Goal: Task Accomplishment & Management: Use online tool/utility

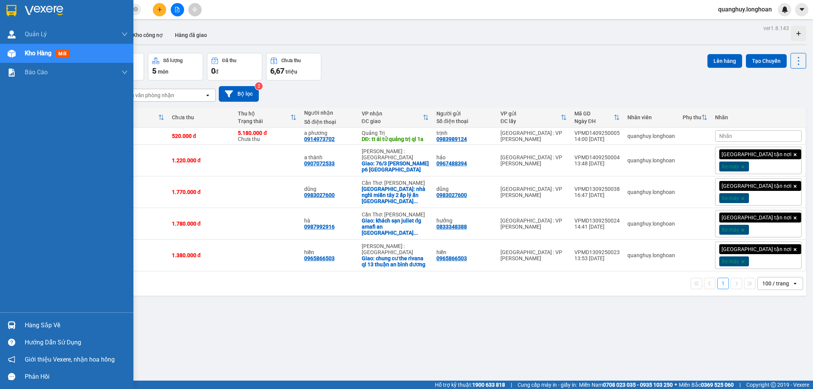
click at [14, 10] on img at bounding box center [11, 10] width 10 height 11
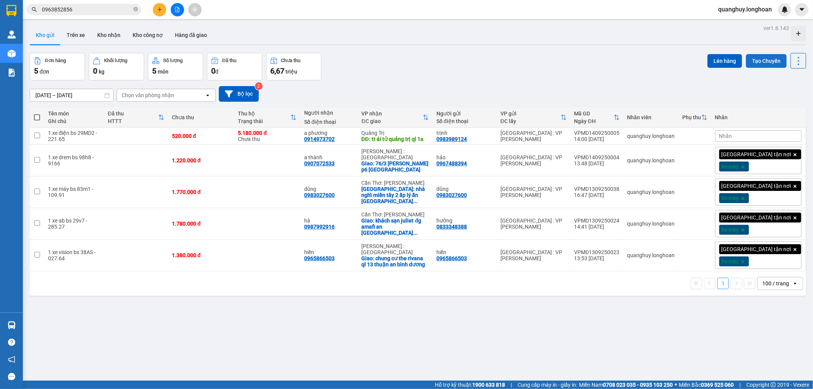
click at [763, 59] on button "Tạo Chuyến" at bounding box center [766, 61] width 41 height 14
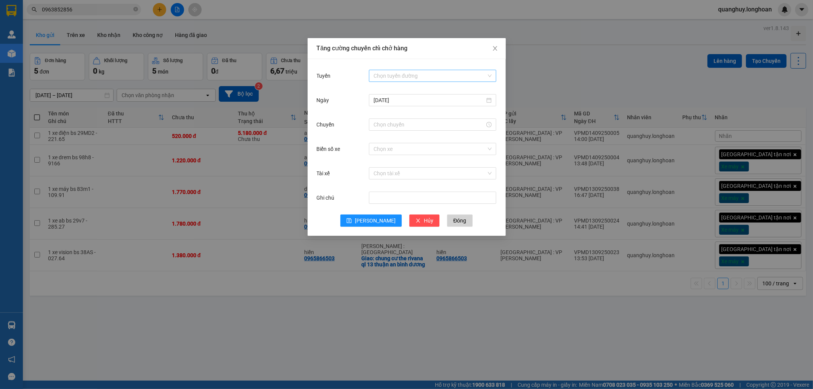
click at [424, 77] on input "Tuyến" at bounding box center [429, 75] width 113 height 11
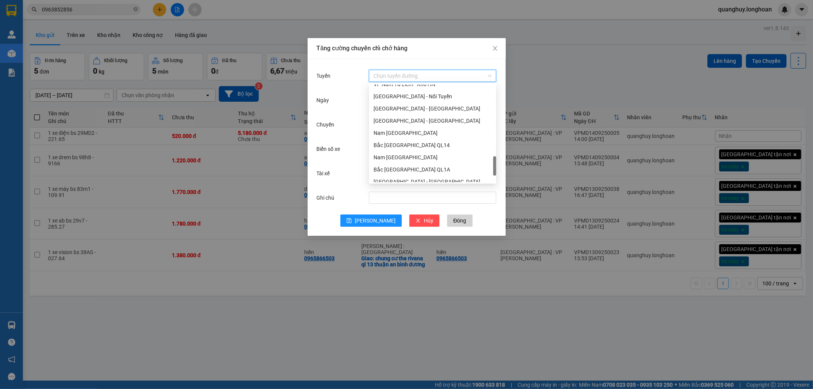
scroll to position [427, 0]
click at [414, 127] on div "VP Nam Từ Liêm - Kho HN" at bounding box center [432, 126] width 118 height 8
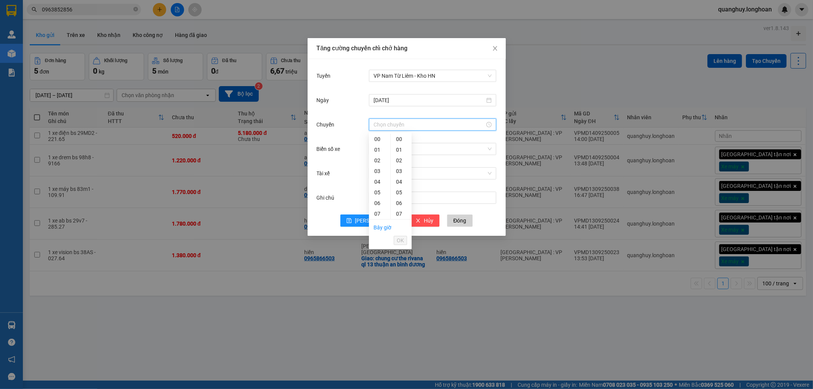
click at [407, 120] on input "Chuyến" at bounding box center [428, 124] width 111 height 8
click at [380, 139] on div "20" at bounding box center [379, 141] width 21 height 11
type input "20:00"
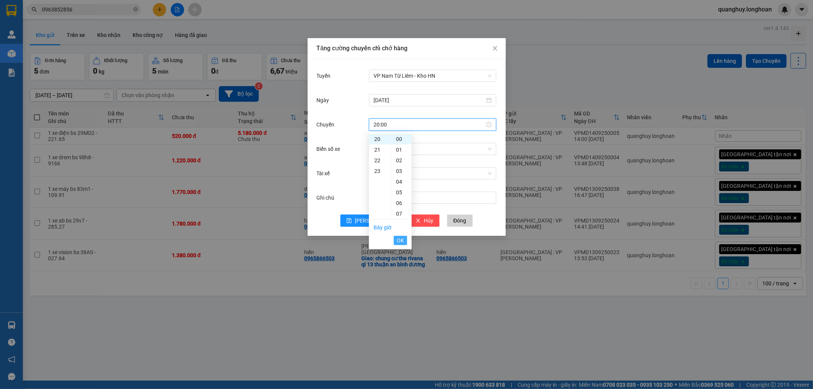
click at [399, 242] on span "OK" at bounding box center [400, 240] width 7 height 8
click at [394, 150] on input "Biển số xe" at bounding box center [429, 148] width 113 height 11
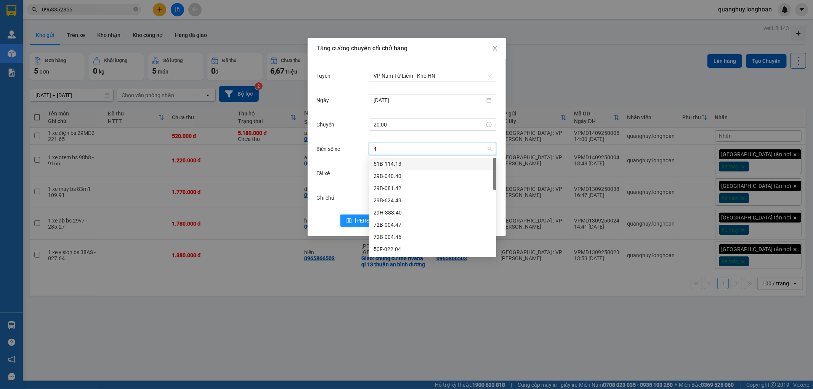
type input "45"
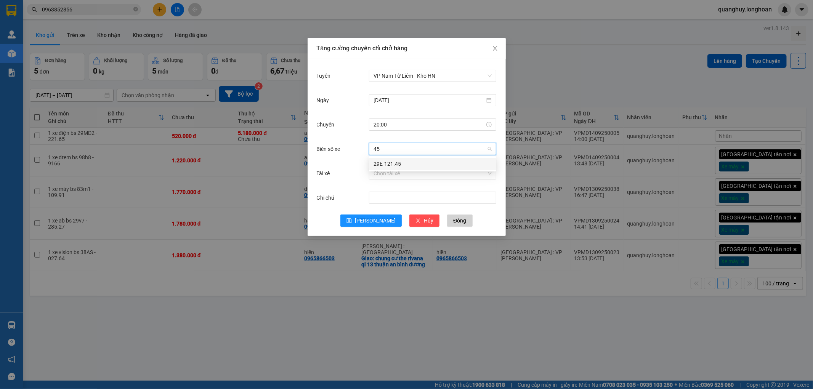
click at [390, 164] on div "29E-121.45" at bounding box center [432, 164] width 118 height 8
click at [395, 174] on input "Tài xế" at bounding box center [429, 173] width 113 height 11
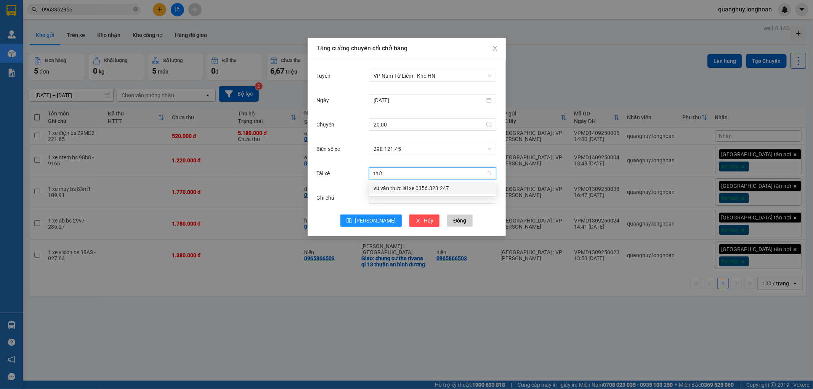
type input "thức"
click at [394, 189] on div "vũ văn thức lái xe 0356.323.247" at bounding box center [432, 188] width 118 height 8
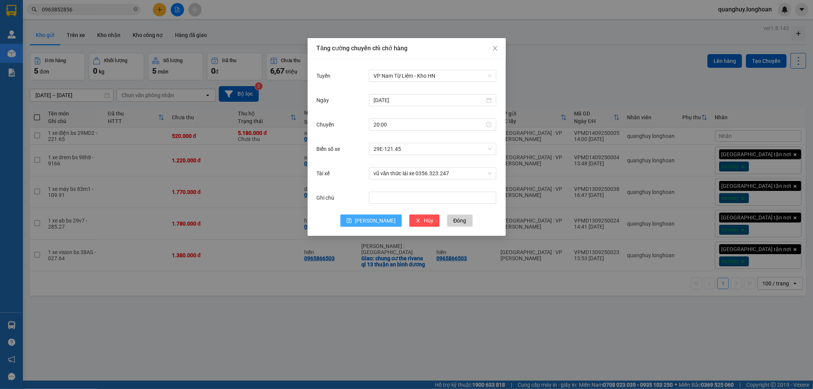
click at [378, 225] on button "[PERSON_NAME]" at bounding box center [370, 220] width 61 height 12
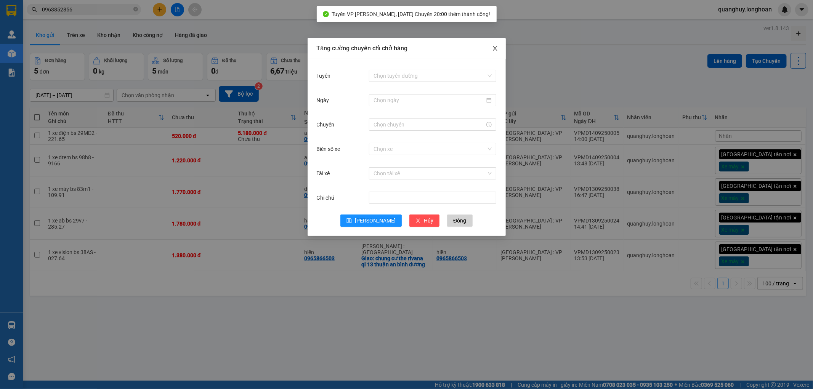
click at [495, 48] on icon "close" at bounding box center [495, 48] width 6 height 6
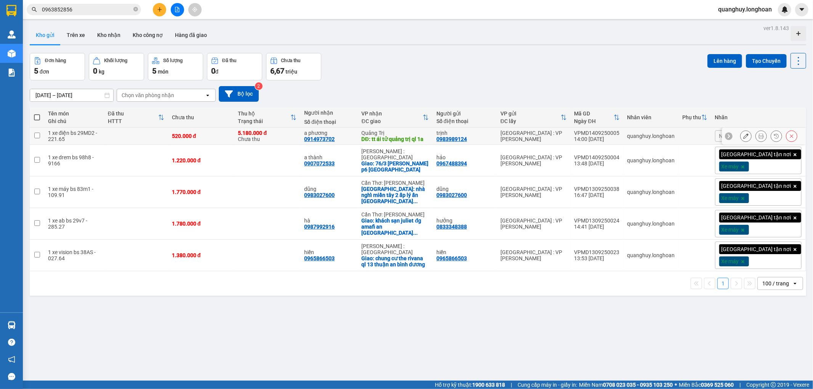
click at [122, 138] on td at bounding box center [136, 136] width 64 height 17
checkbox input "true"
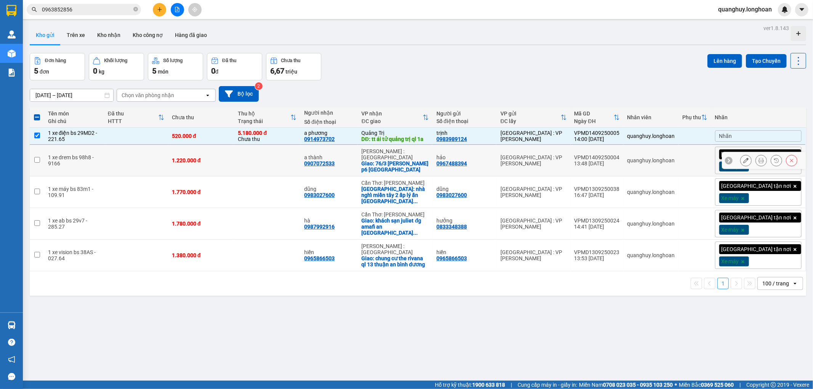
click at [123, 159] on td at bounding box center [136, 161] width 64 height 32
checkbox input "true"
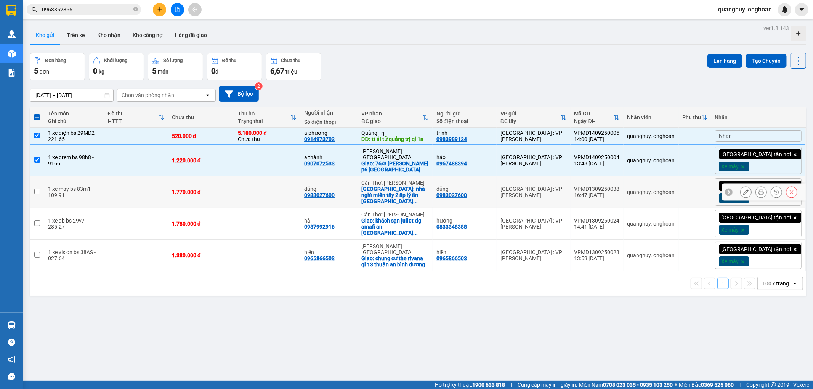
click at [117, 186] on td at bounding box center [136, 192] width 64 height 32
checkbox input "true"
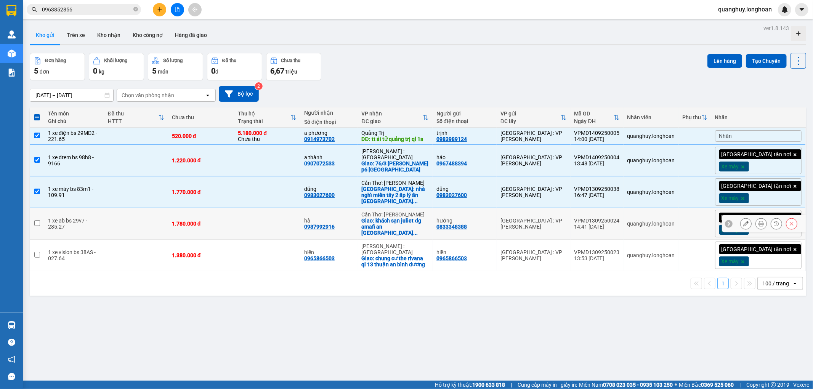
click at [114, 220] on td at bounding box center [136, 224] width 64 height 32
checkbox input "true"
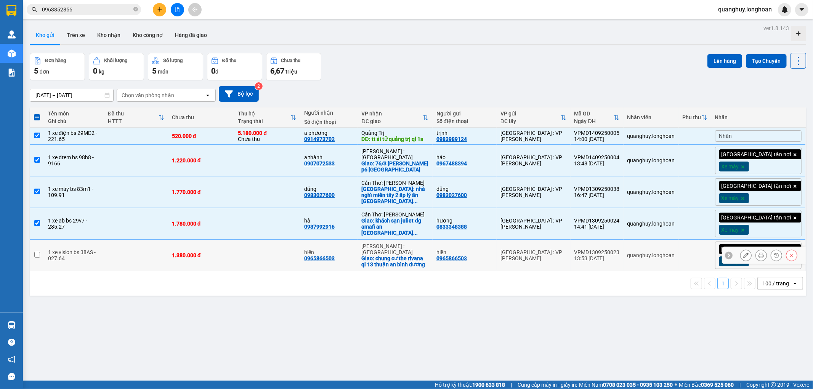
click at [104, 253] on td "1 xe vision bs 38AS - 027.64" at bounding box center [74, 256] width 60 height 32
checkbox input "true"
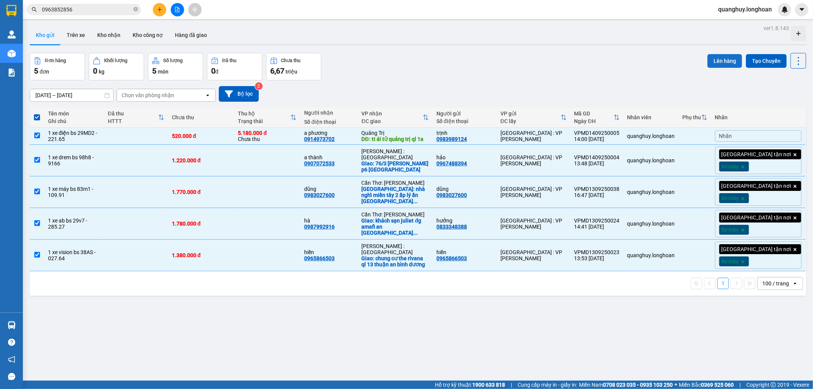
click at [718, 64] on button "Lên hàng" at bounding box center [724, 61] width 35 height 14
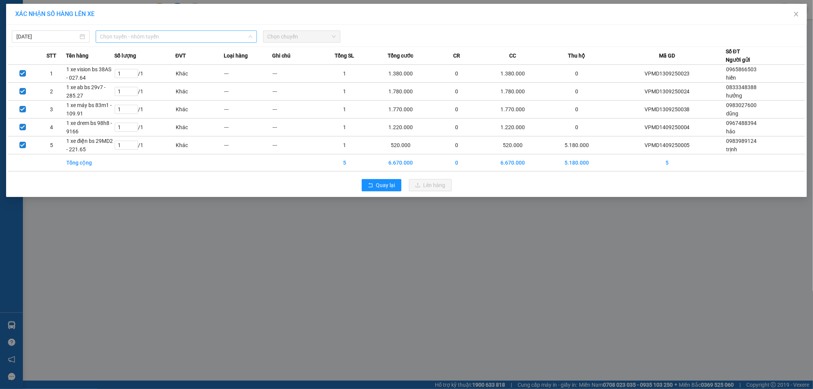
click at [205, 37] on span "Chọn tuyến - nhóm tuyến" at bounding box center [176, 36] width 152 height 11
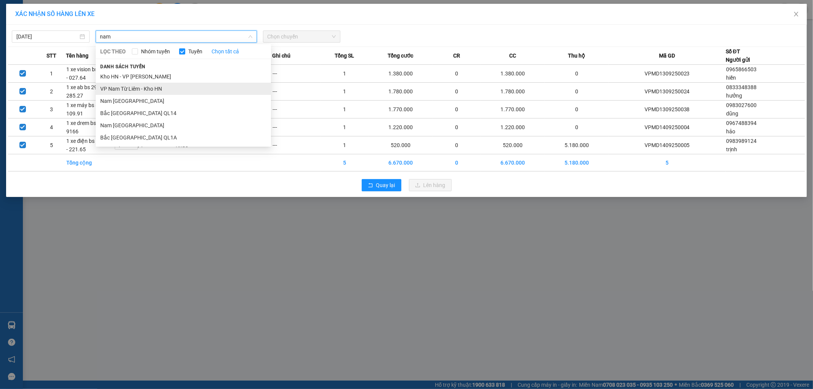
type input "nam"
click at [128, 88] on li "VP Nam Từ Liêm - Kho HN" at bounding box center [183, 89] width 175 height 12
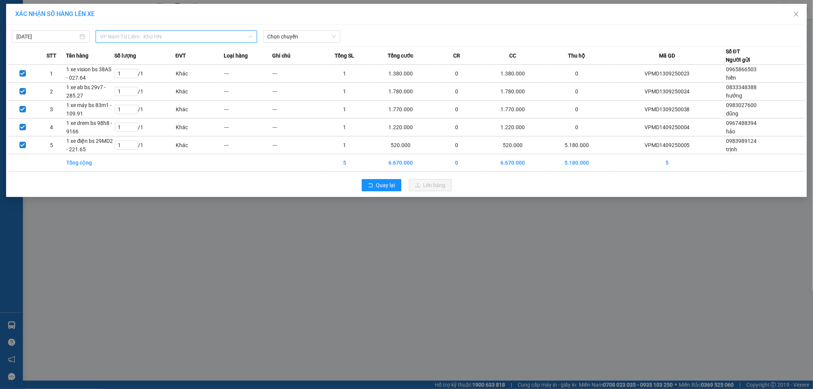
click at [179, 38] on span "VP Nam Từ Liêm - Kho HN" at bounding box center [176, 36] width 152 height 11
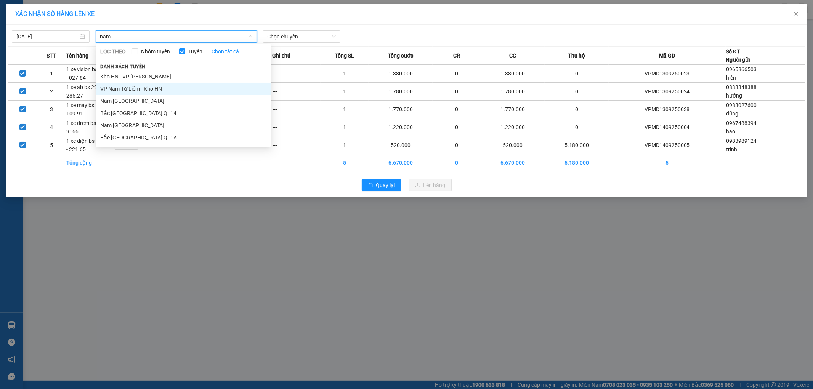
type input "nam"
click at [140, 89] on li "VP Nam Từ Liêm - Kho HN" at bounding box center [183, 89] width 175 height 12
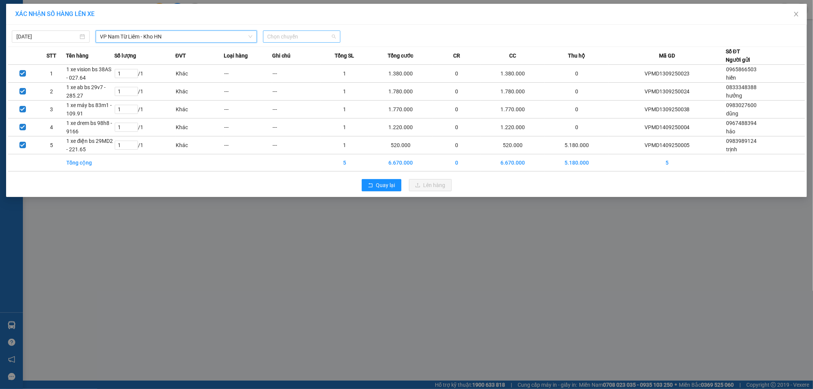
click at [312, 36] on span "Chọn chuyến" at bounding box center [301, 36] width 69 height 11
click at [293, 77] on div "20:00 (TC) - 29E-121.45" at bounding box center [296, 76] width 59 height 8
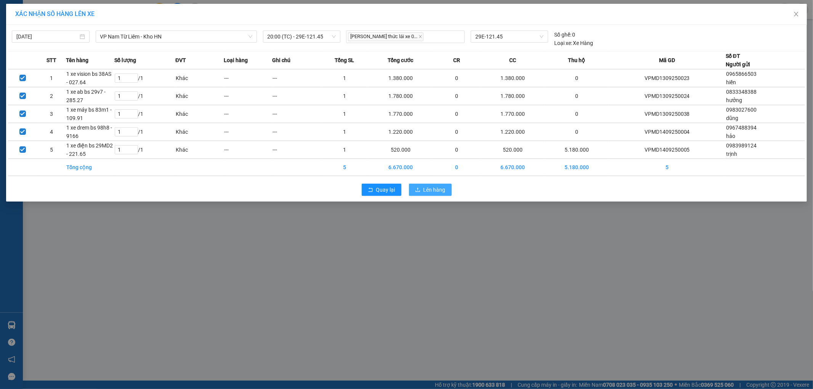
click at [431, 187] on span "Lên hàng" at bounding box center [434, 190] width 22 height 8
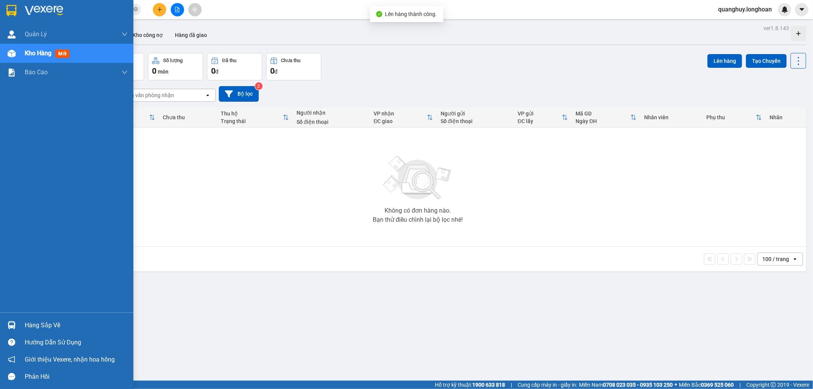
click at [10, 9] on img at bounding box center [11, 10] width 10 height 11
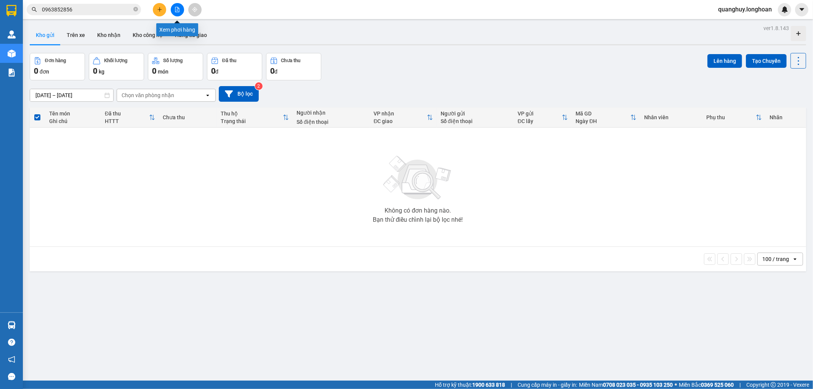
click at [174, 9] on icon "file-add" at bounding box center [176, 9] width 5 height 5
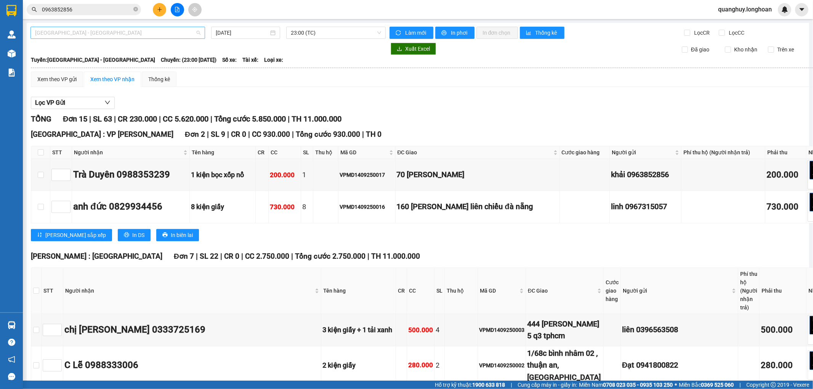
click at [167, 29] on span "[GEOGRAPHIC_DATA] - [GEOGRAPHIC_DATA]" at bounding box center [117, 32] width 165 height 11
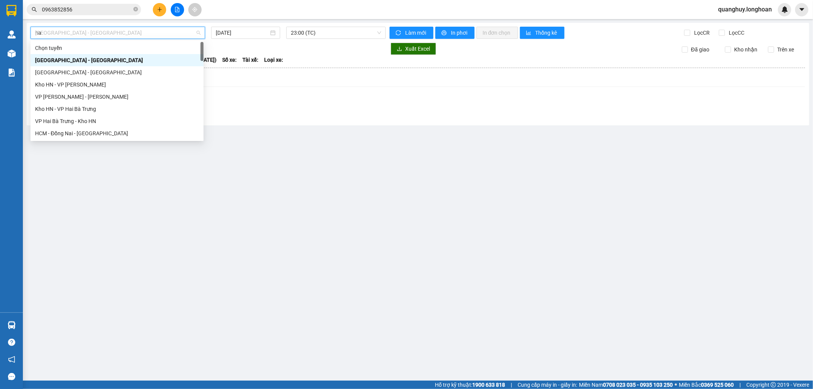
type input "nam"
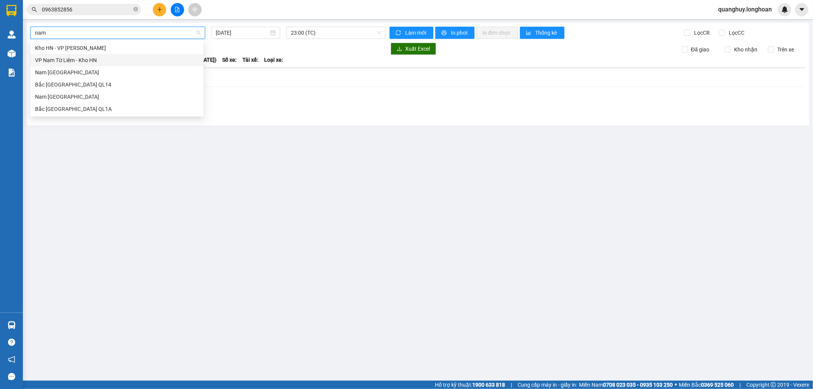
click at [85, 59] on div "VP Nam Từ Liêm - Kho HN" at bounding box center [117, 60] width 164 height 8
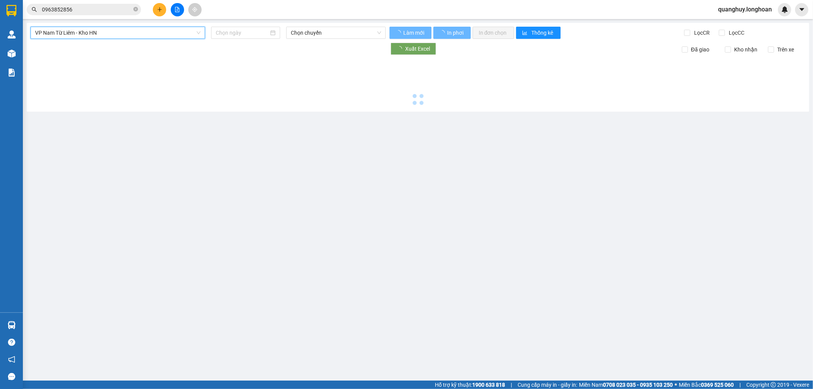
type input "[DATE]"
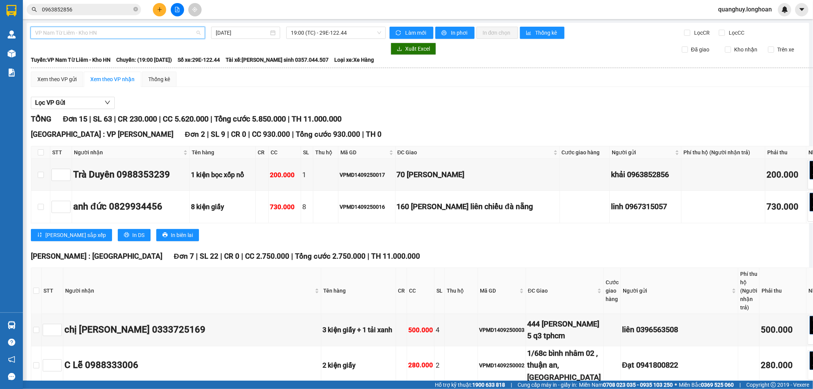
click at [114, 32] on span "VP Nam Từ Liêm - Kho HN" at bounding box center [117, 32] width 165 height 11
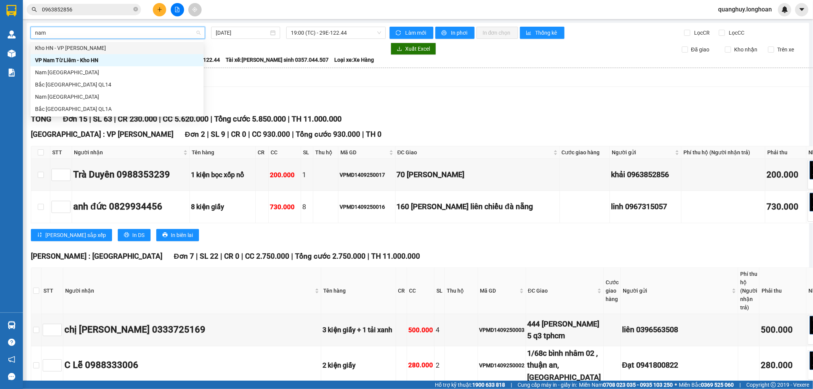
type input "nam"
click at [88, 59] on div "VP Nam Từ Liêm - Kho HN" at bounding box center [117, 60] width 164 height 8
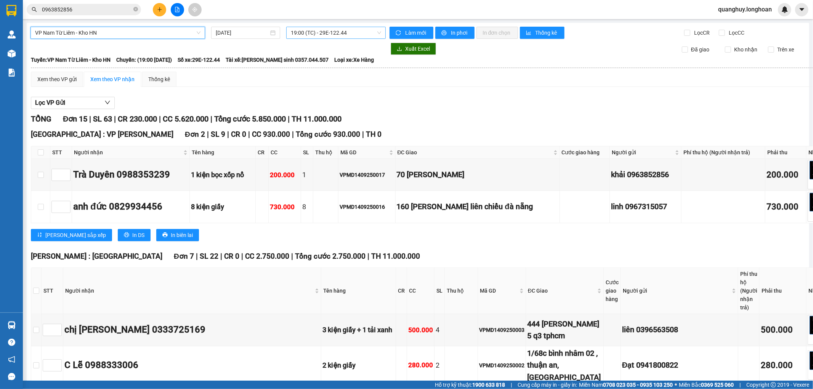
click at [311, 33] on span "19:00 (TC) - 29E-122.44" at bounding box center [336, 32] width 90 height 11
click at [320, 74] on div "20:00 (TC) - 29E-121.45" at bounding box center [318, 72] width 59 height 8
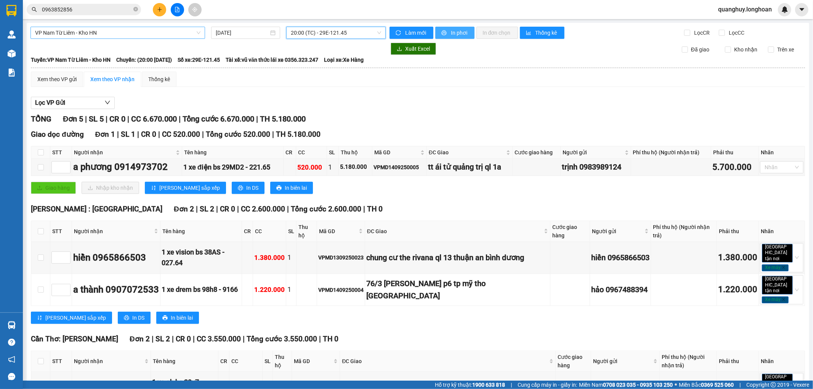
click at [452, 32] on span "In phơi" at bounding box center [460, 33] width 18 height 8
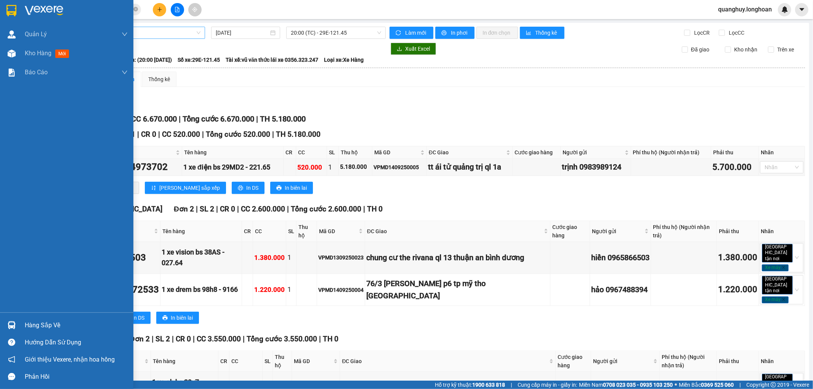
click at [18, 10] on div at bounding box center [66, 12] width 133 height 25
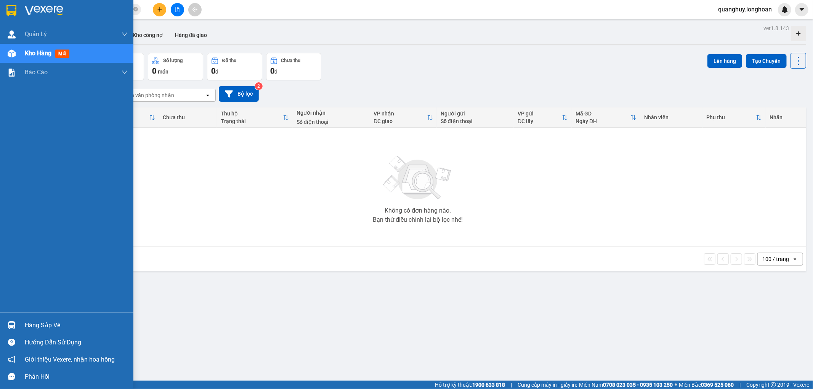
click at [4, 10] on div at bounding box center [66, 12] width 133 height 25
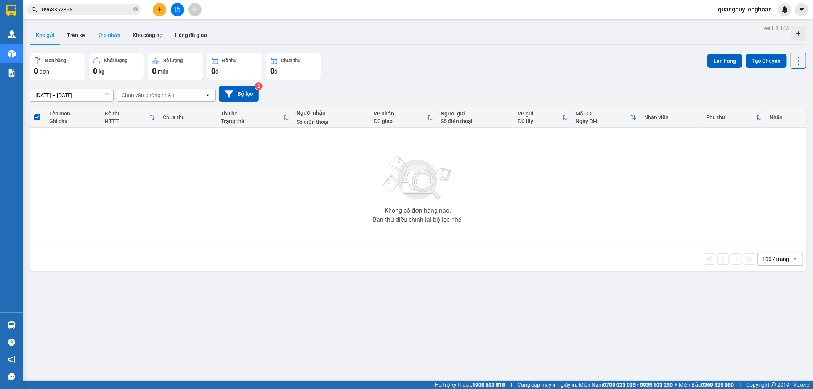
click at [113, 38] on button "Kho nhận" at bounding box center [108, 35] width 35 height 18
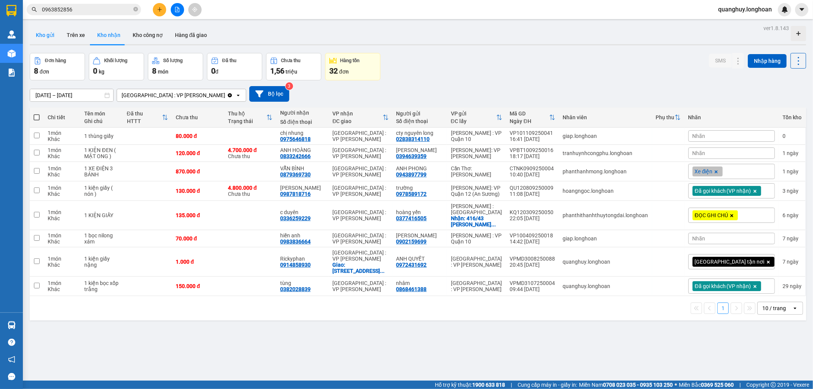
click at [42, 32] on button "Kho gửi" at bounding box center [45, 35] width 31 height 18
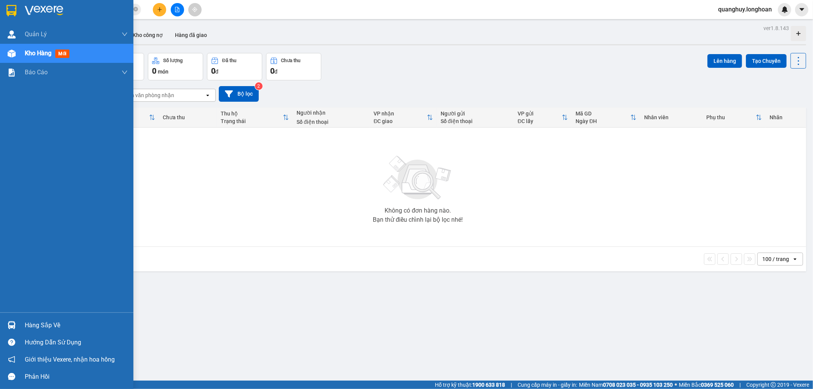
click at [11, 12] on img at bounding box center [11, 10] width 10 height 11
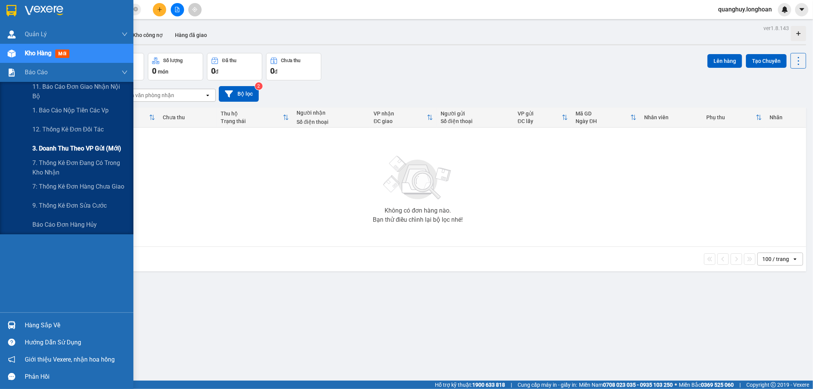
click at [50, 141] on div "3. Doanh Thu theo VP Gửi (mới)" at bounding box center [79, 148] width 95 height 19
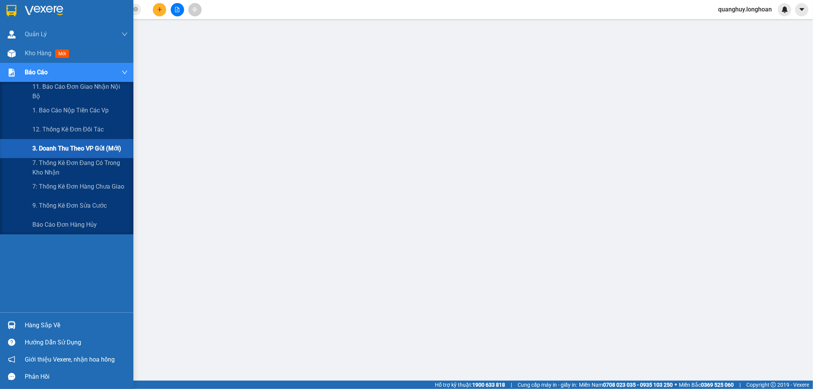
click at [8, 74] on img at bounding box center [12, 73] width 8 height 8
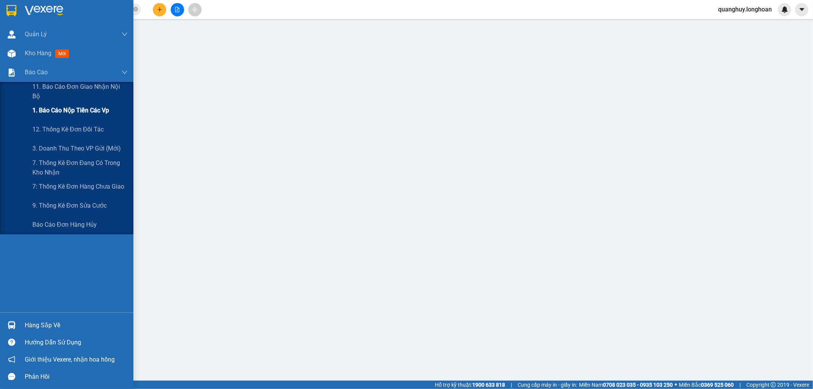
click at [78, 111] on span "1. Báo cáo nộp tiền các vp" at bounding box center [70, 111] width 77 height 10
